Goal: Task Accomplishment & Management: Manage account settings

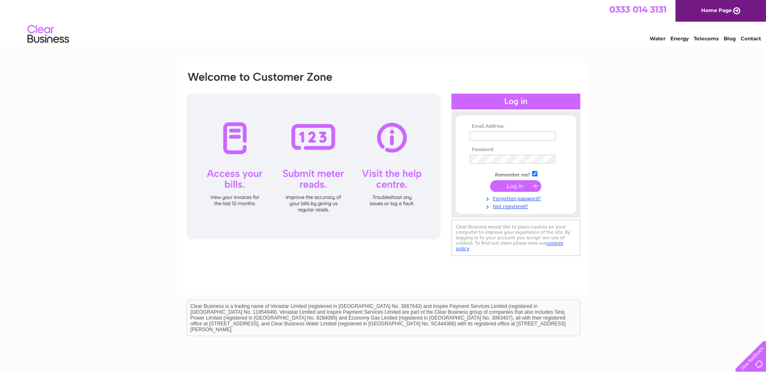
type input "[EMAIL_ADDRESS][DOMAIN_NAME]"
click at [516, 185] on input "submit" at bounding box center [515, 186] width 51 height 12
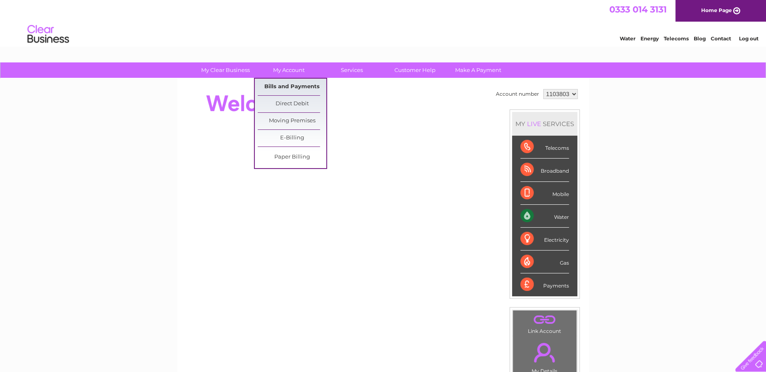
click at [292, 86] on link "Bills and Payments" at bounding box center [292, 87] width 69 height 17
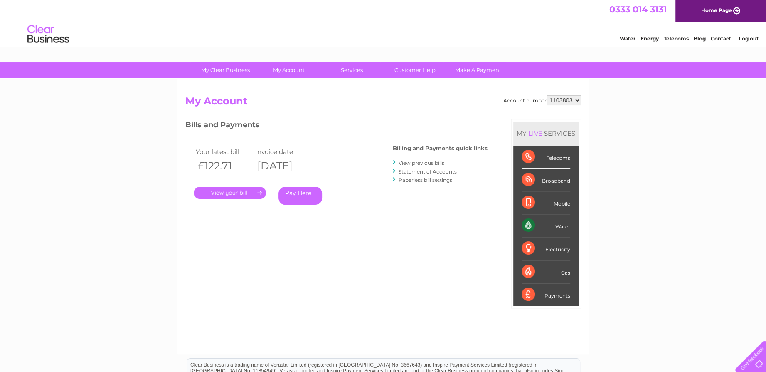
click at [231, 191] on link "." at bounding box center [230, 193] width 72 height 12
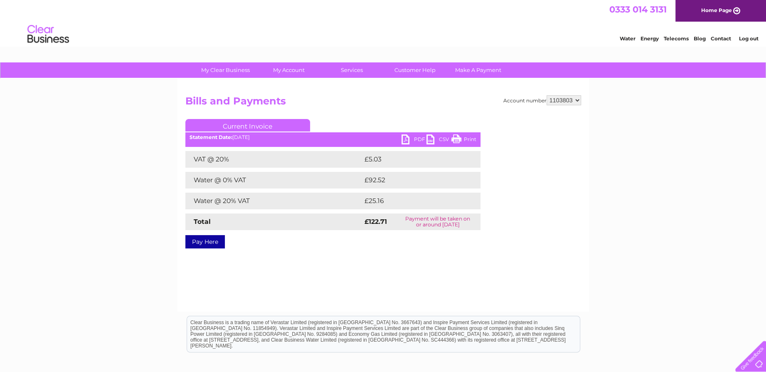
click at [413, 137] on link "PDF" at bounding box center [414, 140] width 25 height 12
